Goal: Check status: Check status

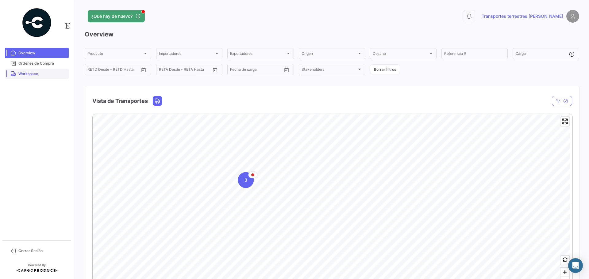
click at [38, 76] on span "Workspace" at bounding box center [42, 74] width 48 height 6
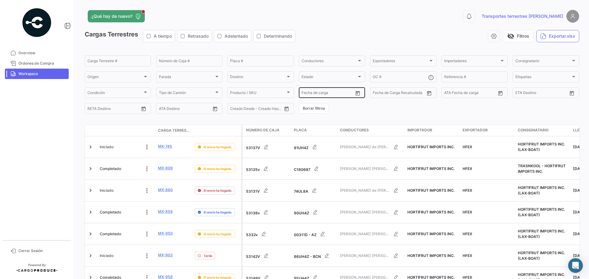
click at [353, 94] on button "Open calendar" at bounding box center [357, 93] width 9 height 9
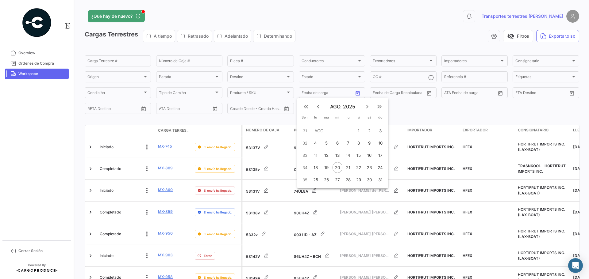
click at [341, 166] on div "20" at bounding box center [337, 167] width 10 height 11
type input "[DATE]"
click at [380, 178] on div "31" at bounding box center [380, 179] width 10 height 11
type input "[DATE]"
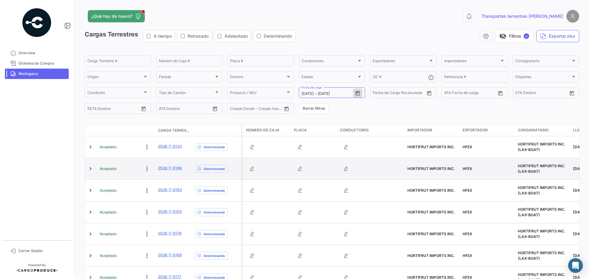
scroll to position [51, 0]
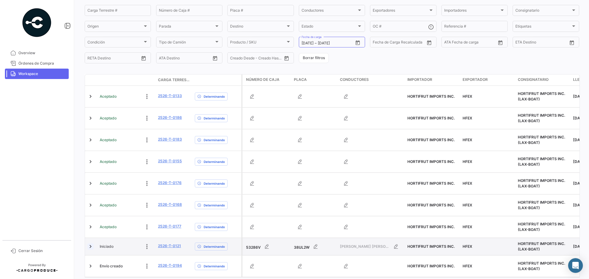
click at [92, 244] on link at bounding box center [90, 247] width 6 height 6
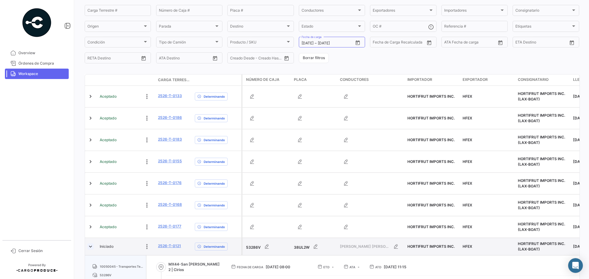
click at [92, 244] on link at bounding box center [90, 247] width 6 height 6
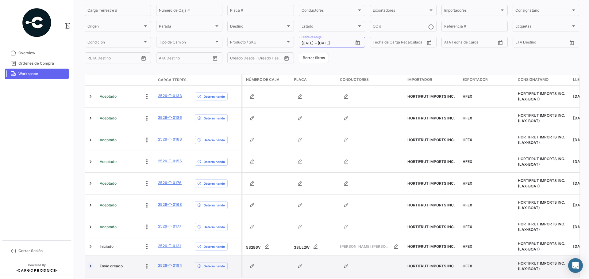
click at [90, 263] on link at bounding box center [90, 266] width 6 height 6
click at [91, 263] on link at bounding box center [90, 266] width 6 height 6
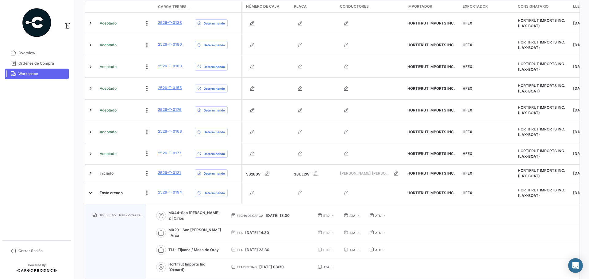
scroll to position [125, 0]
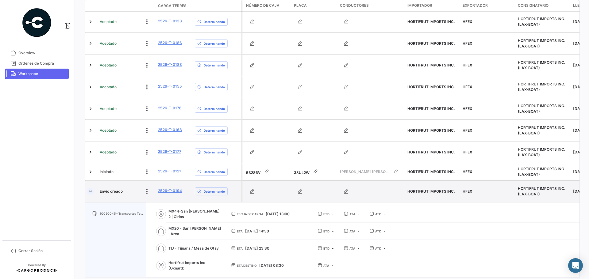
click at [90, 189] on link at bounding box center [90, 192] width 6 height 6
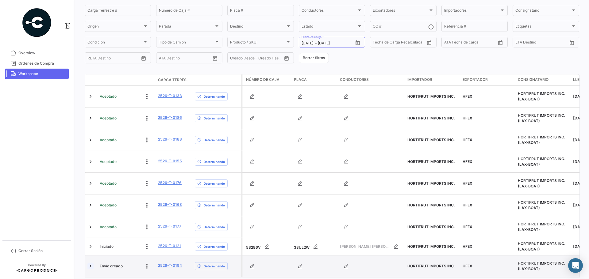
click at [89, 263] on link at bounding box center [90, 266] width 6 height 6
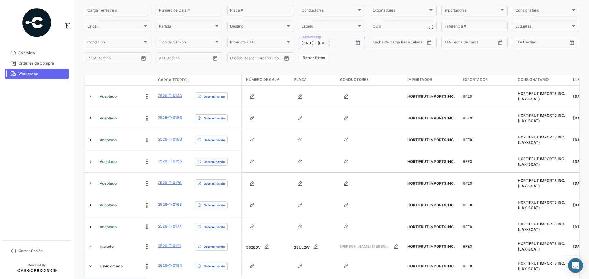
scroll to position [125, 0]
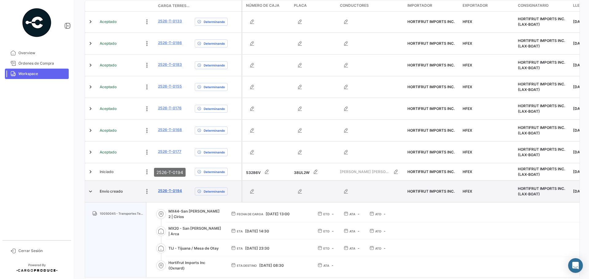
click at [171, 188] on link "2526-T-0194" at bounding box center [170, 191] width 24 height 6
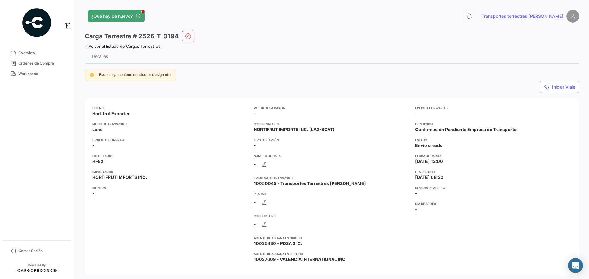
click at [157, 47] on link "Volver al listado de Cargas Terrestres" at bounding box center [123, 46] width 76 height 5
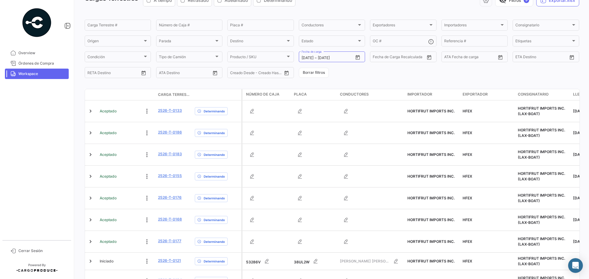
scroll to position [51, 0]
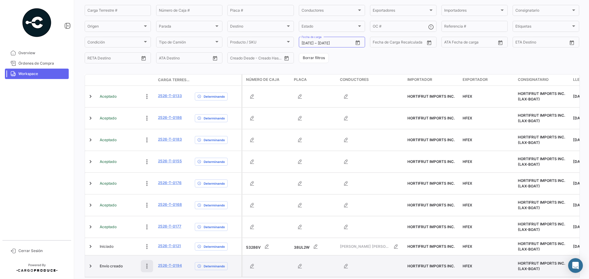
click at [146, 263] on icon at bounding box center [147, 266] width 6 height 6
click at [149, 262] on icon at bounding box center [147, 266] width 9 height 9
click at [174, 263] on link "2526-T-0194" at bounding box center [170, 266] width 24 height 6
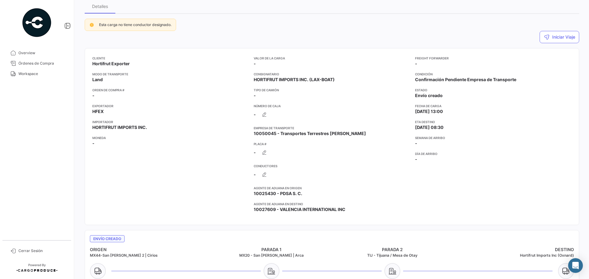
scroll to position [61, 0]
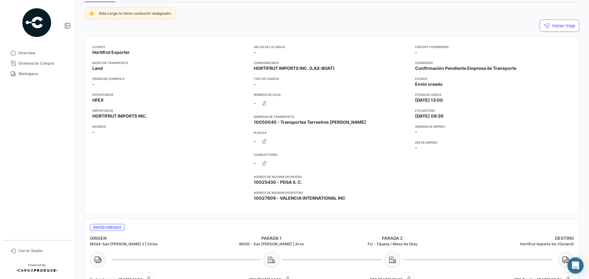
click at [578, 268] on icon "Abrir Intercom Messenger" at bounding box center [574, 266] width 7 height 8
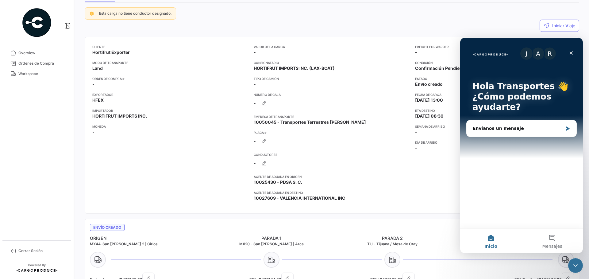
scroll to position [0, 0]
click at [574, 264] on icon "Cerrar Intercom Messenger" at bounding box center [574, 264] width 7 height 7
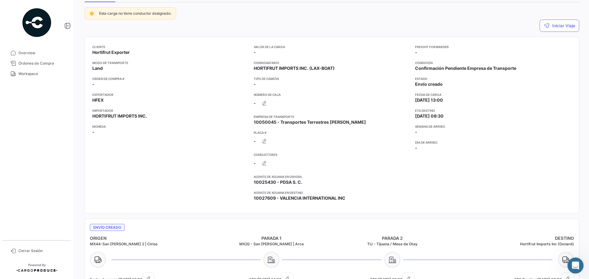
click at [580, 265] on div "Abrir Intercom Messenger" at bounding box center [574, 265] width 20 height 20
